Goal: Navigation & Orientation: Understand site structure

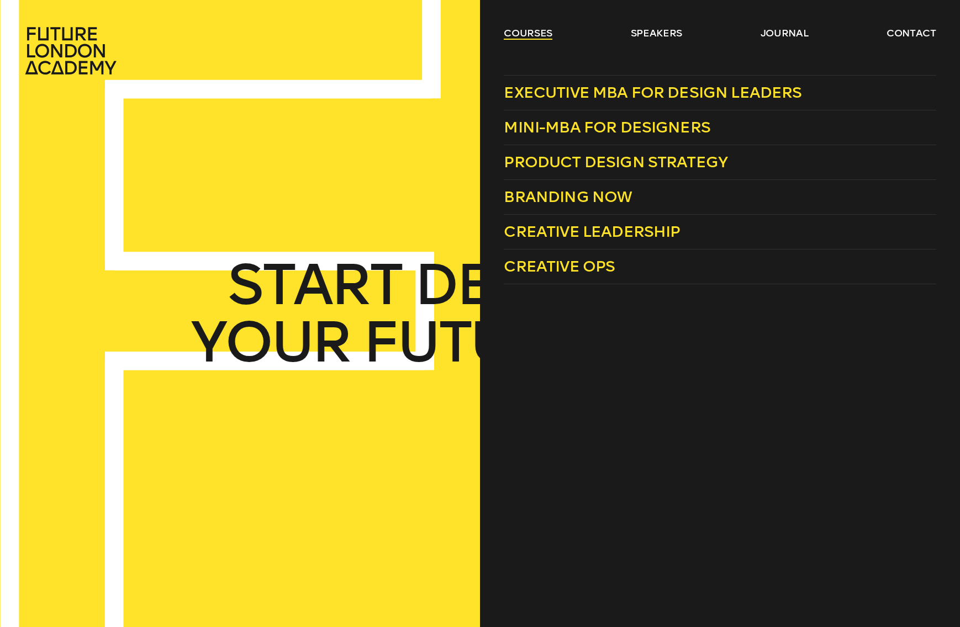
click at [526, 29] on link "courses" at bounding box center [528, 33] width 49 height 13
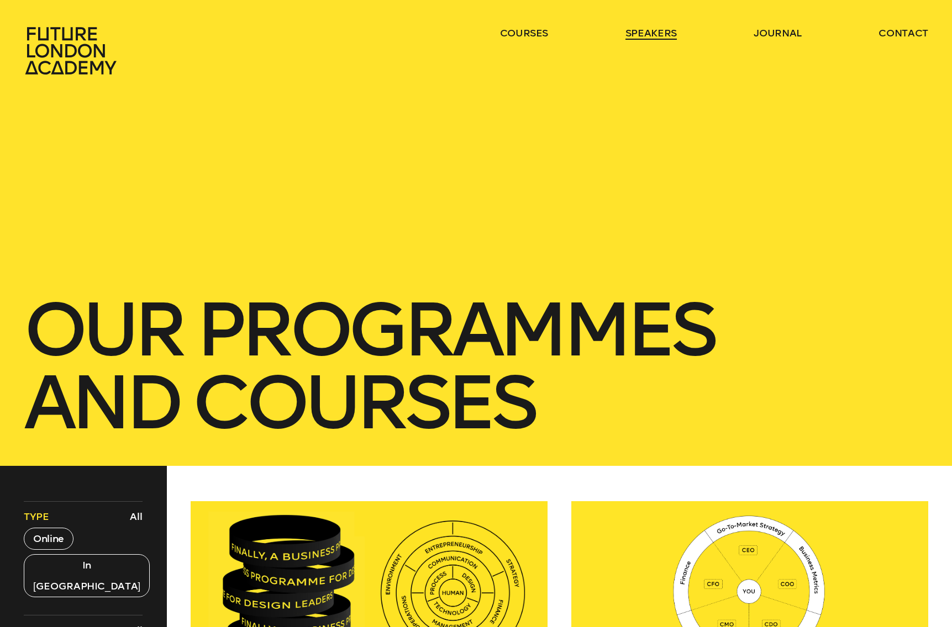
click at [651, 35] on link "speakers" at bounding box center [650, 33] width 51 height 13
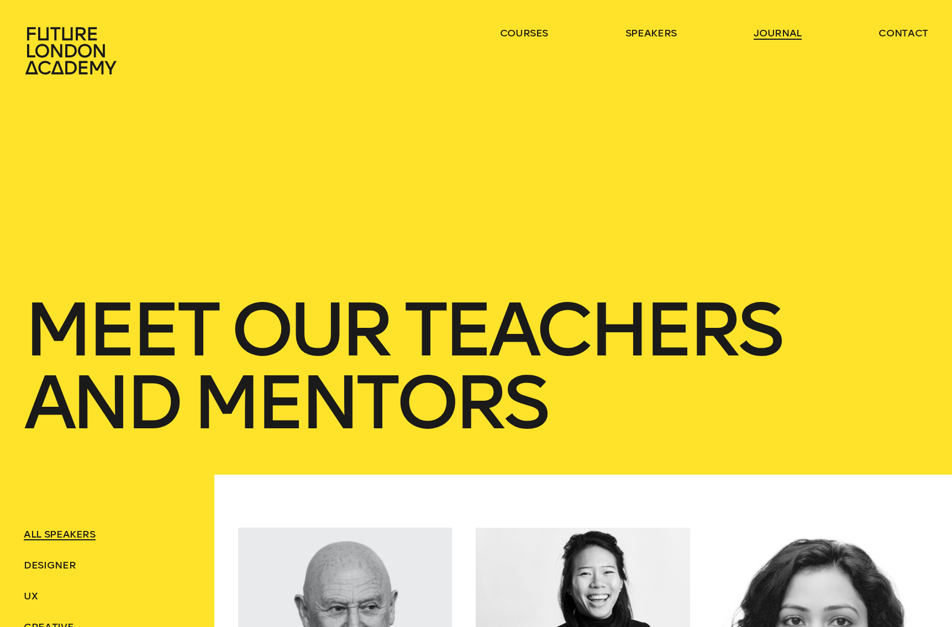
click at [788, 33] on link "journal" at bounding box center [777, 33] width 48 height 13
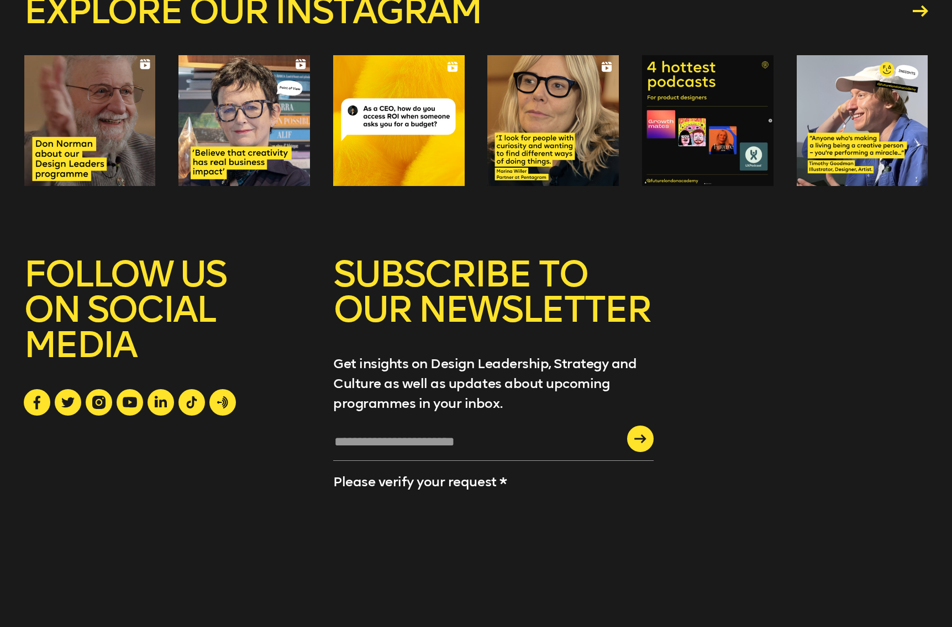
scroll to position [2137, 0]
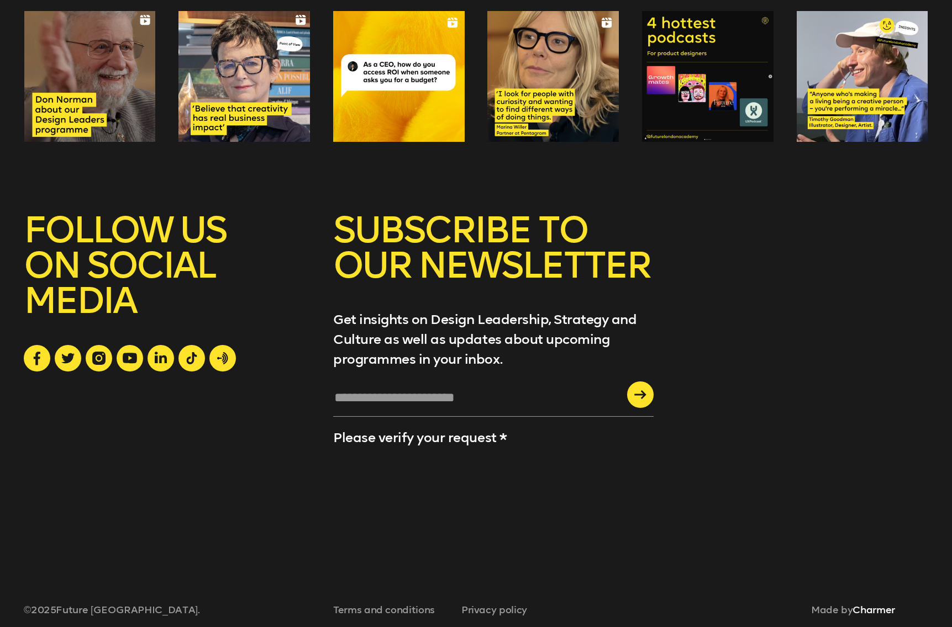
click at [884, 604] on link "Charmer" at bounding box center [873, 610] width 43 height 12
